Goal: Task Accomplishment & Management: Complete application form

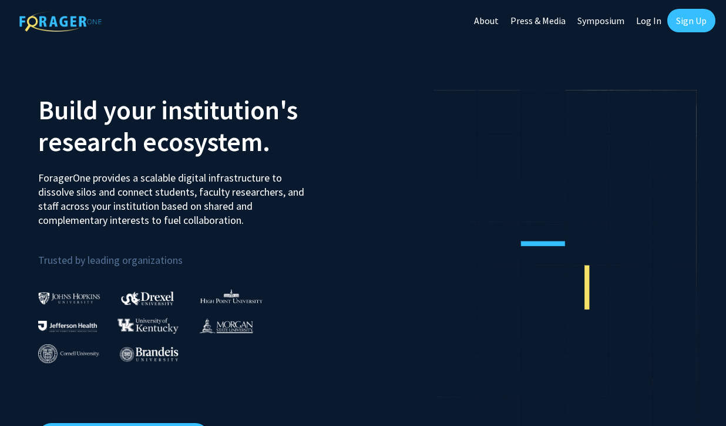
click at [645, 23] on link "Log In" at bounding box center [648, 20] width 37 height 41
select select
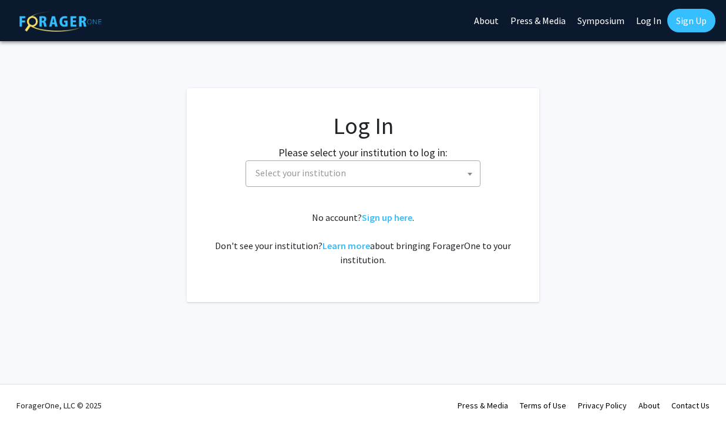
click at [692, 25] on link "Sign Up" at bounding box center [691, 20] width 48 height 23
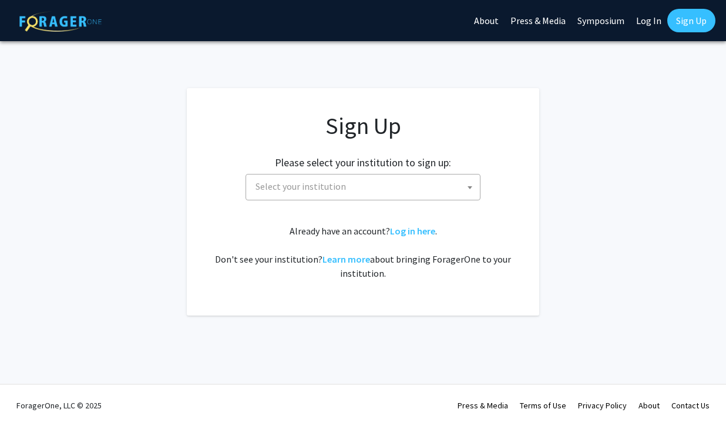
click at [354, 182] on span "Select your institution" at bounding box center [365, 186] width 229 height 24
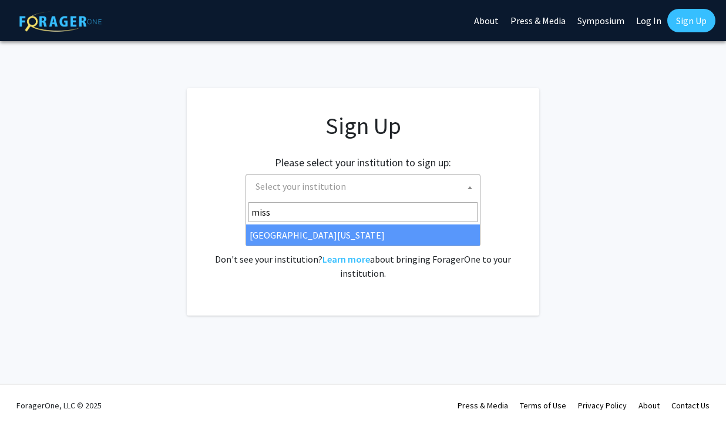
type input "miss"
select select "33"
